Goal: Transaction & Acquisition: Purchase product/service

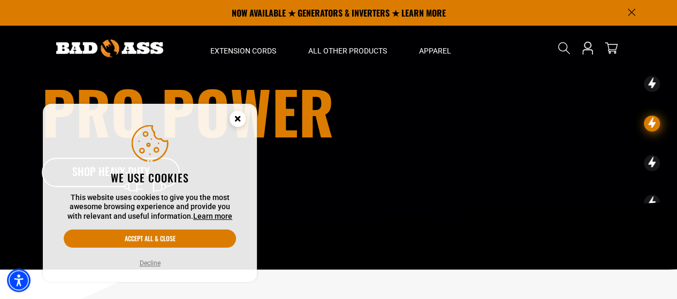
click at [236, 126] on circle "Close this option" at bounding box center [238, 119] width 16 height 16
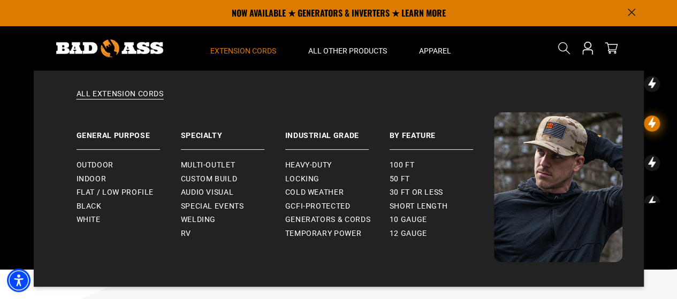
click at [244, 56] on summary "Extension Cords" at bounding box center [243, 48] width 98 height 45
click at [313, 183] on span "Locking" at bounding box center [302, 179] width 34 height 10
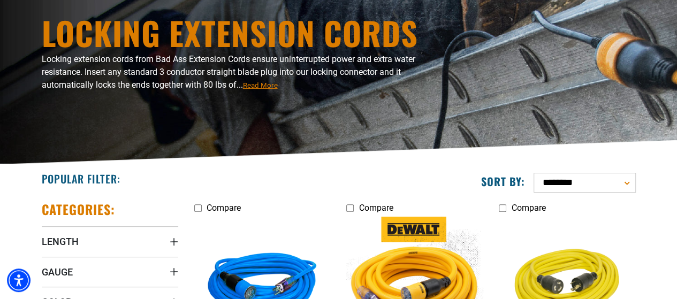
scroll to position [321, 0]
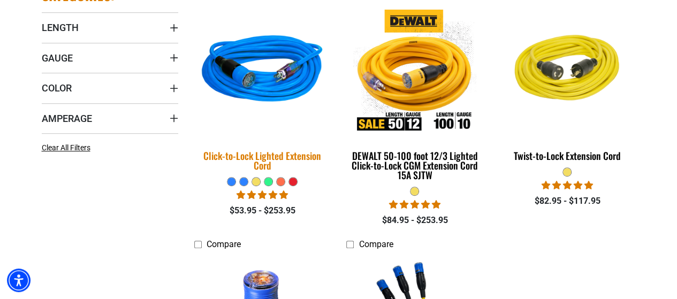
click at [271, 62] on img at bounding box center [262, 71] width 150 height 137
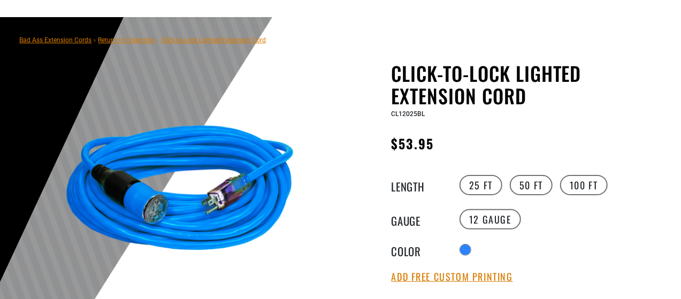
scroll to position [107, 0]
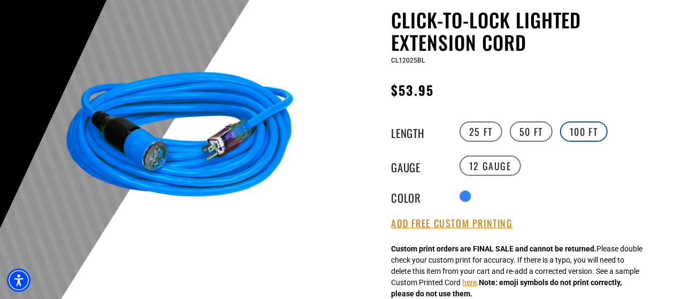
click at [577, 136] on label "100 FT" at bounding box center [584, 131] width 48 height 20
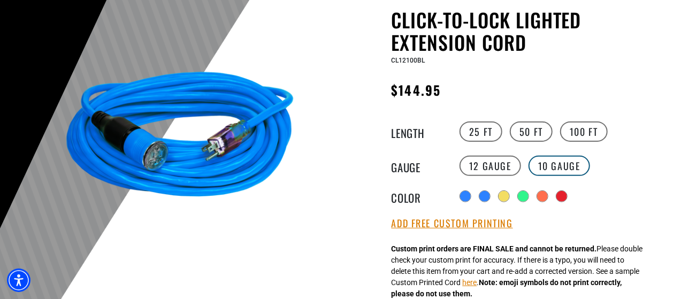
click at [556, 170] on label "10 Gauge products.product.variant_sold_out_or_unavailable" at bounding box center [560, 166] width 62 height 20
